Goal: Information Seeking & Learning: Learn about a topic

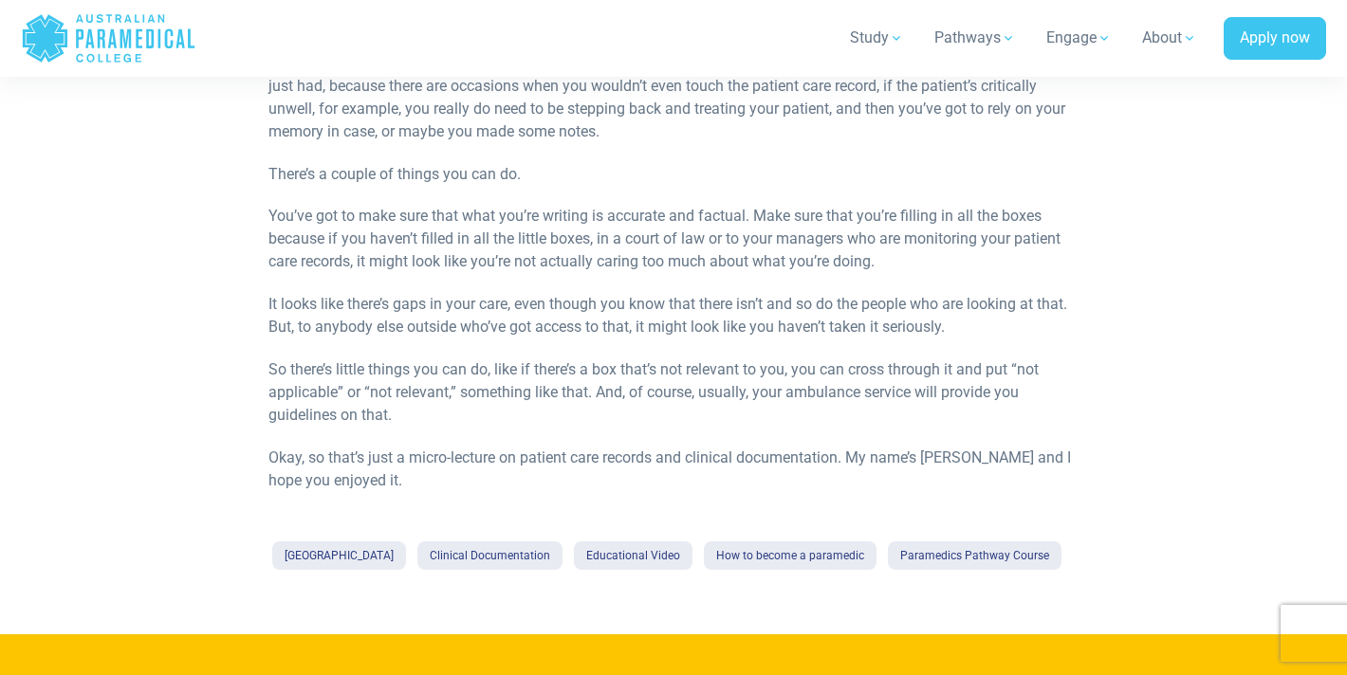
scroll to position [1451, 0]
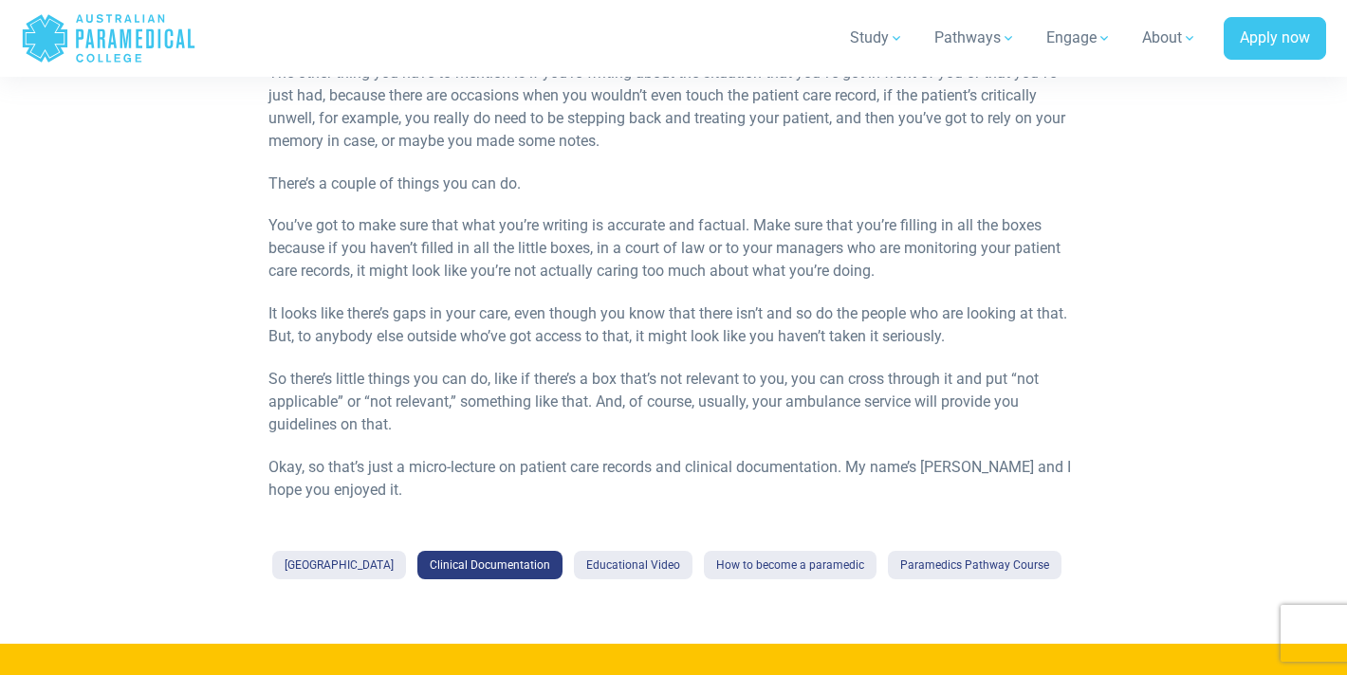
click at [526, 563] on link "Clinical Documentation" at bounding box center [489, 565] width 145 height 28
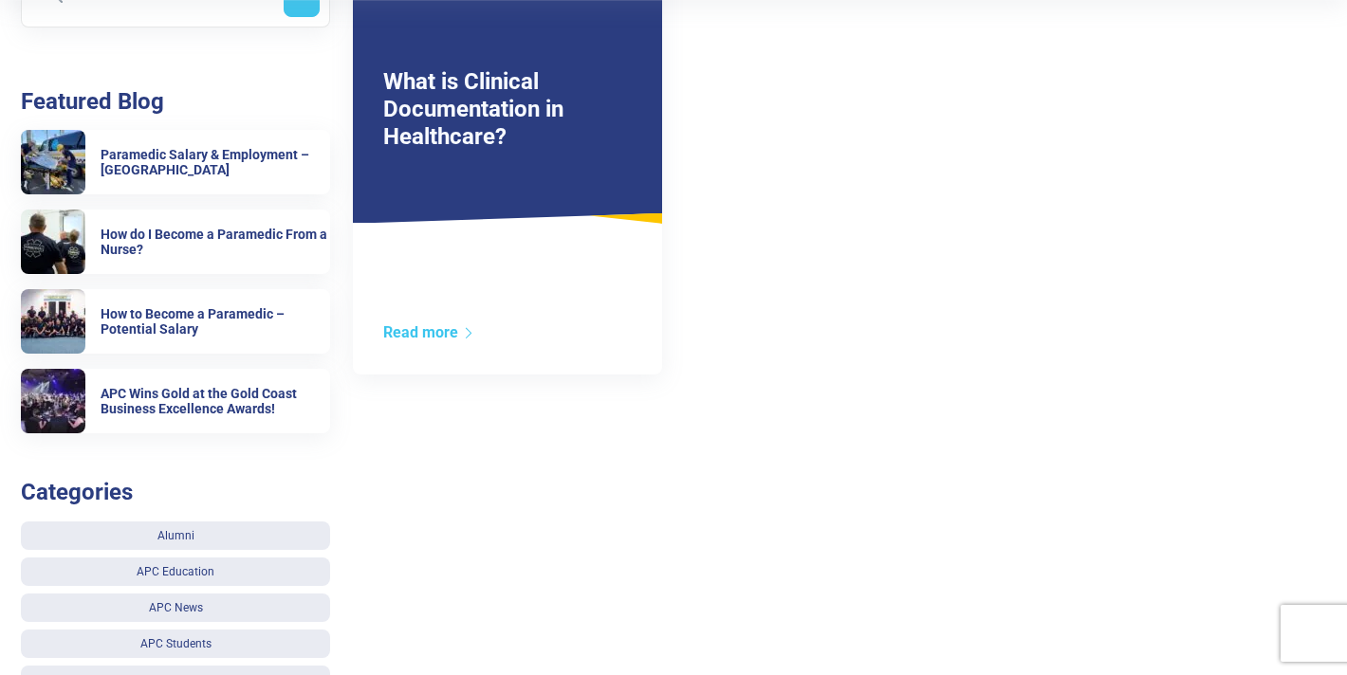
scroll to position [472, 0]
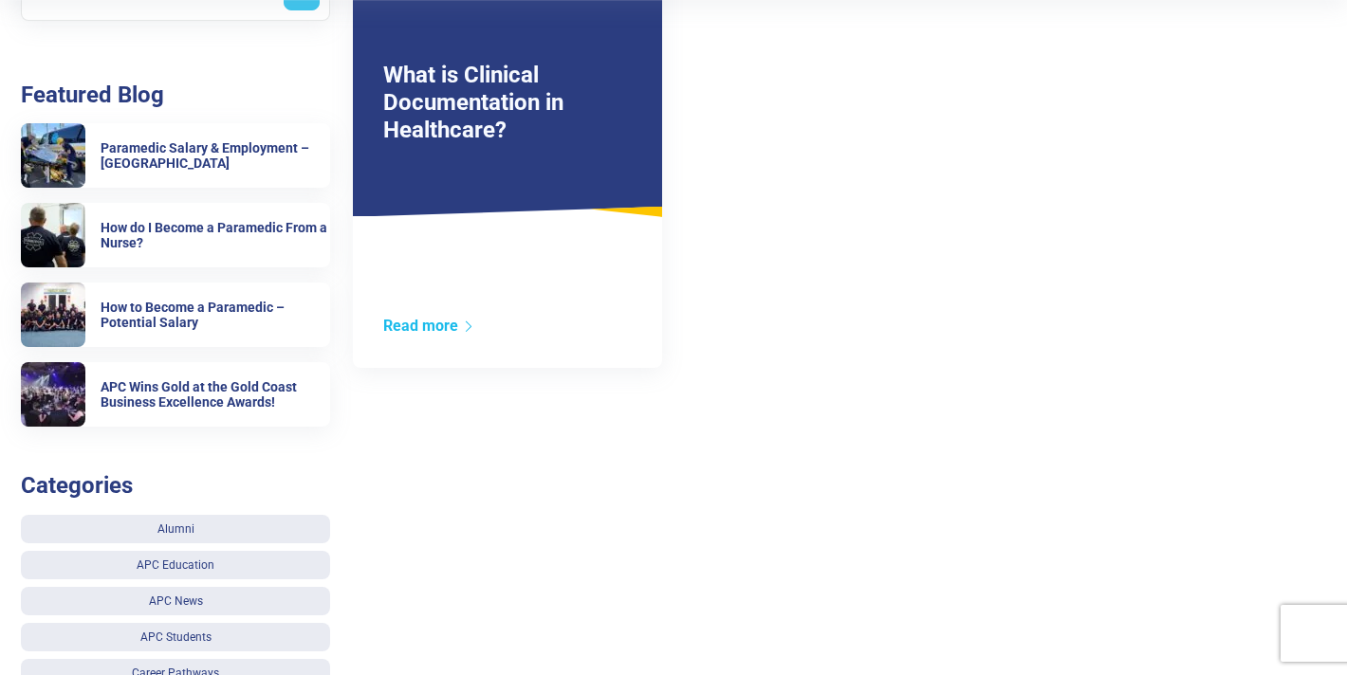
click at [459, 331] on link "Read more" at bounding box center [429, 326] width 92 height 18
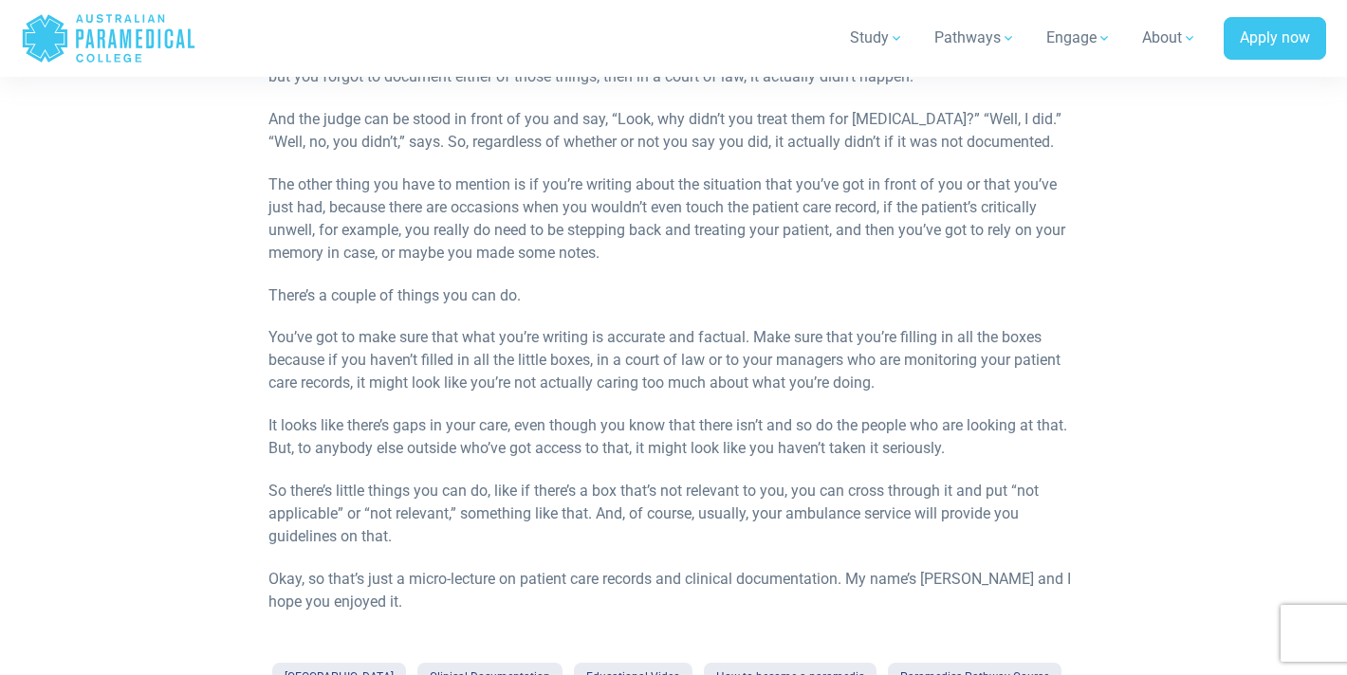
scroll to position [1055, 0]
